Goal: Book appointment/travel/reservation

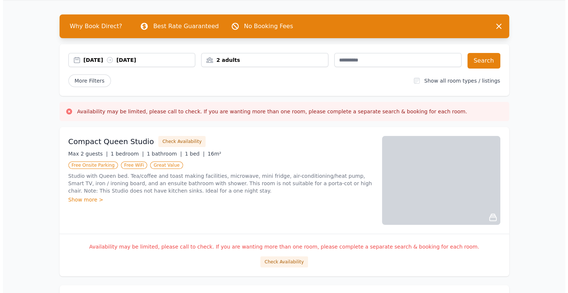
scroll to position [37, 0]
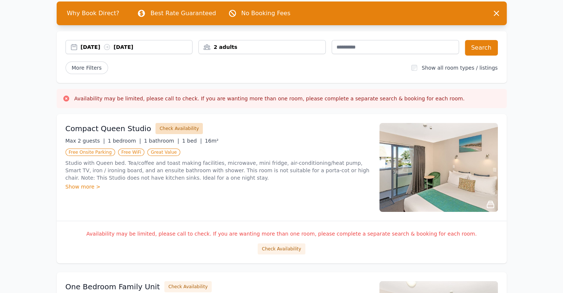
click at [169, 128] on button "Check Availability" at bounding box center [178, 128] width 47 height 11
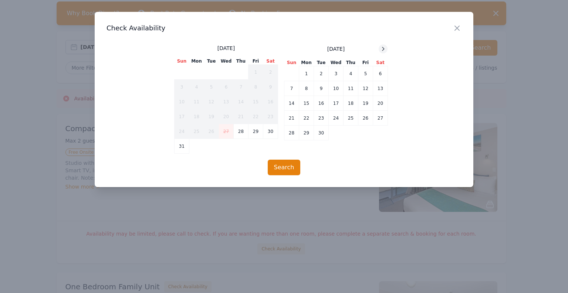
click at [379, 50] on div at bounding box center [383, 48] width 9 height 9
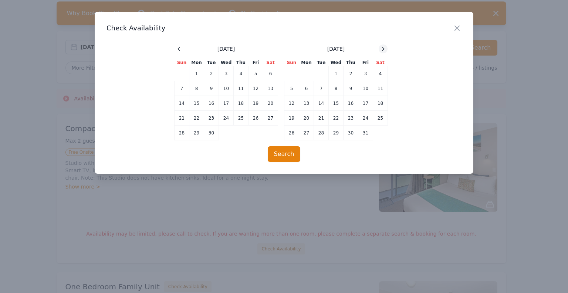
click at [379, 50] on div at bounding box center [383, 48] width 9 height 9
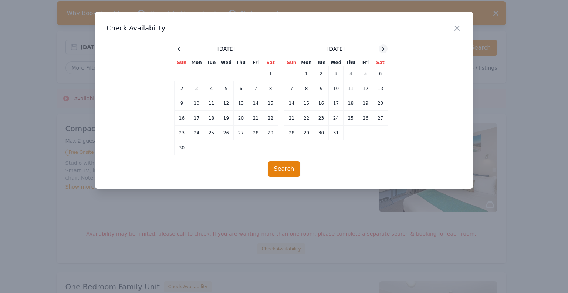
click at [379, 50] on div at bounding box center [383, 48] width 9 height 9
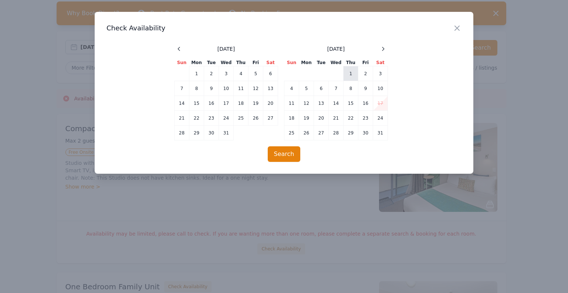
click at [351, 74] on td "1" at bounding box center [351, 73] width 15 height 15
click at [366, 75] on td "2" at bounding box center [365, 73] width 15 height 15
click at [294, 155] on button "Search" at bounding box center [284, 154] width 33 height 16
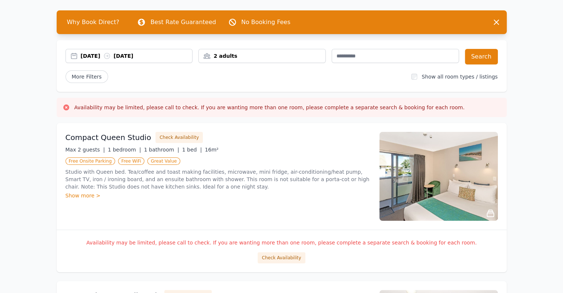
scroll to position [27, 0]
